Goal: Task Accomplishment & Management: Use online tool/utility

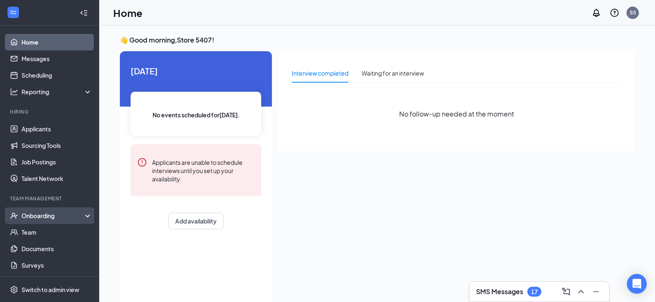
click at [36, 218] on div "Onboarding" at bounding box center [53, 216] width 64 height 8
click at [36, 235] on link "Overview" at bounding box center [56, 232] width 71 height 17
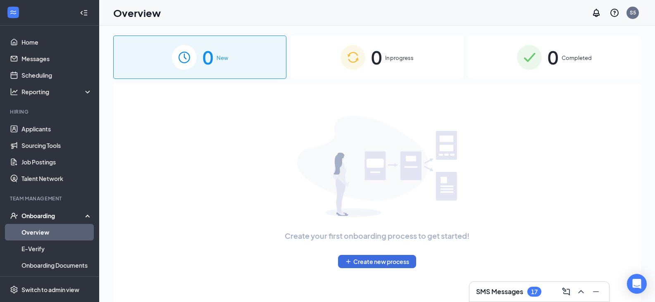
click at [563, 57] on span "Completed" at bounding box center [576, 58] width 30 height 8
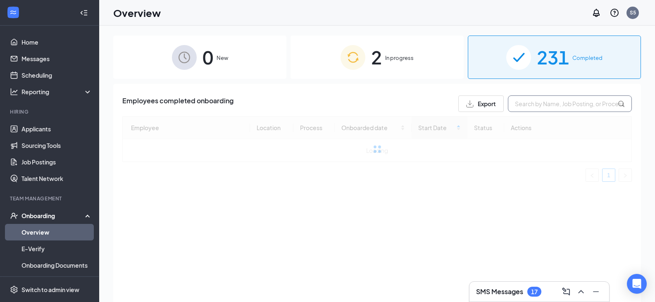
click at [558, 98] on input "text" at bounding box center [570, 103] width 124 height 17
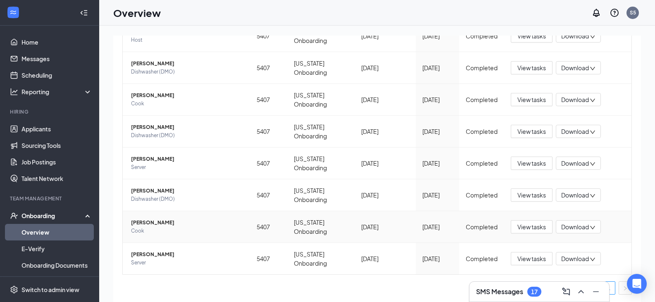
scroll to position [129, 0]
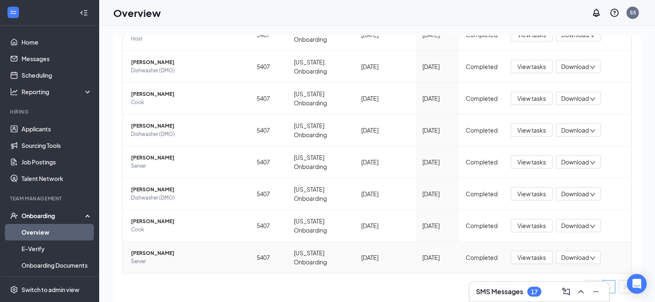
type input "mar"
click at [173, 246] on td "[PERSON_NAME] Server" at bounding box center [186, 257] width 127 height 31
click at [169, 250] on span "[PERSON_NAME]" at bounding box center [187, 253] width 112 height 8
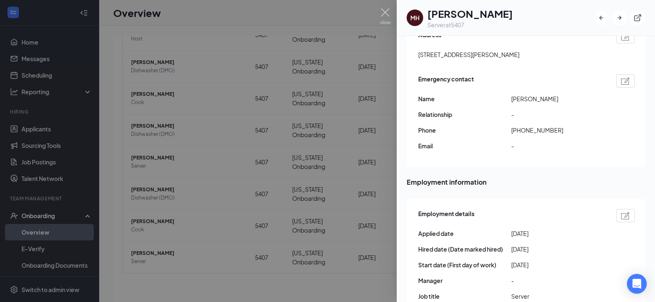
scroll to position [207, 0]
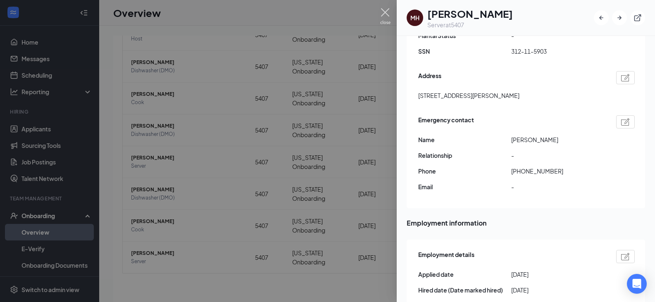
click at [388, 10] on img at bounding box center [385, 16] width 10 height 16
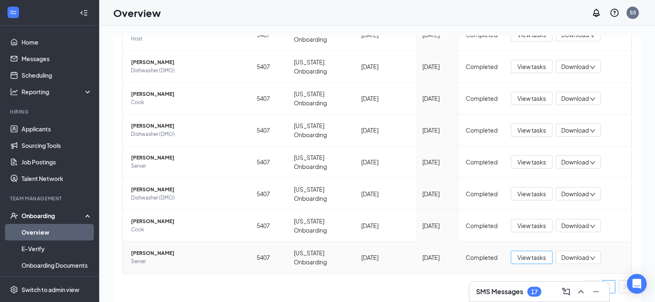
click at [534, 253] on span "View tasks" at bounding box center [531, 257] width 29 height 9
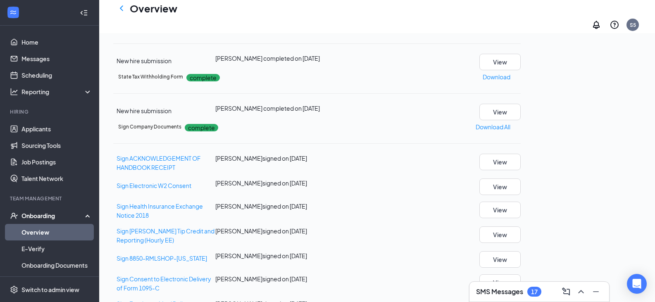
scroll to position [83, 0]
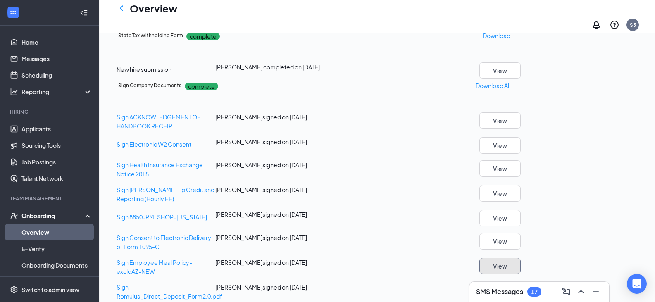
click at [521, 258] on button "View" at bounding box center [499, 266] width 41 height 17
